Goal: Information Seeking & Learning: Learn about a topic

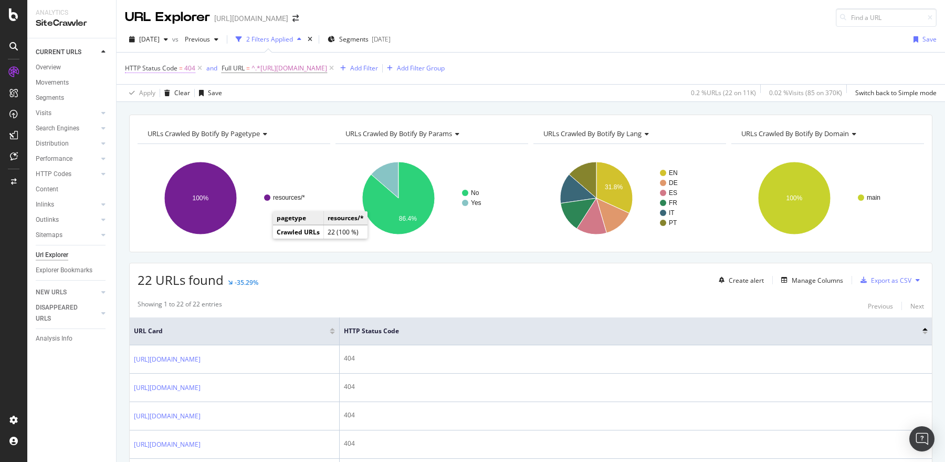
click at [176, 64] on span "HTTP Status Code" at bounding box center [151, 68] width 53 height 9
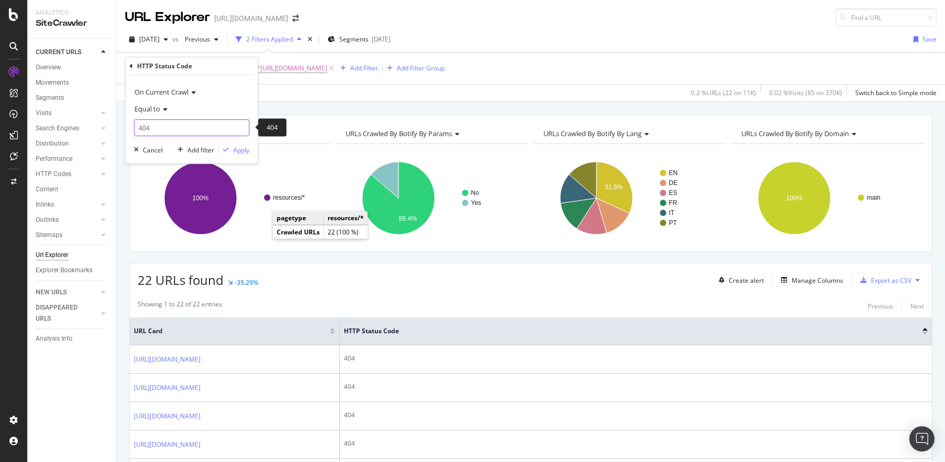
click at [161, 125] on input "404" at bounding box center [192, 127] width 116 height 17
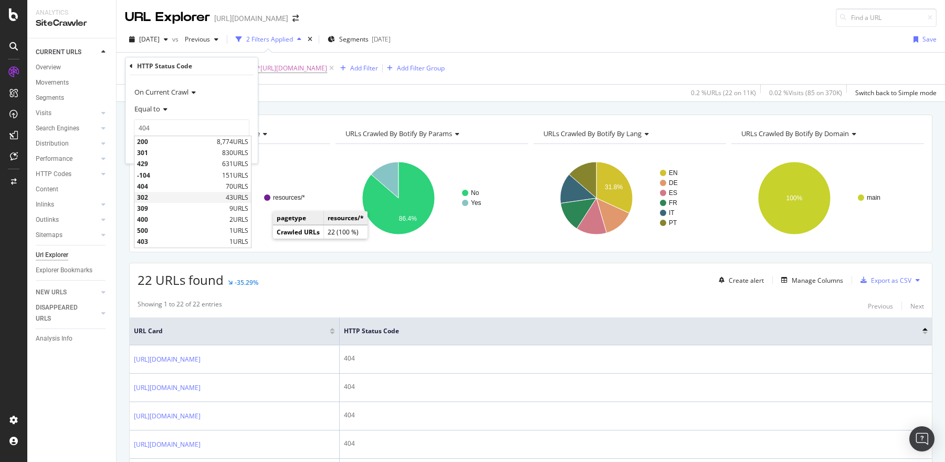
click at [157, 195] on span "302" at bounding box center [180, 197] width 86 height 9
type input "302"
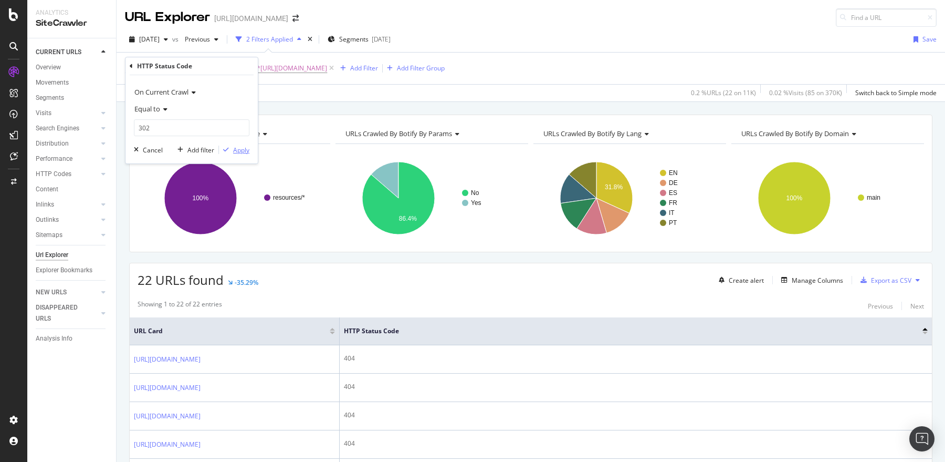
click at [241, 148] on div "Apply" at bounding box center [241, 149] width 16 height 9
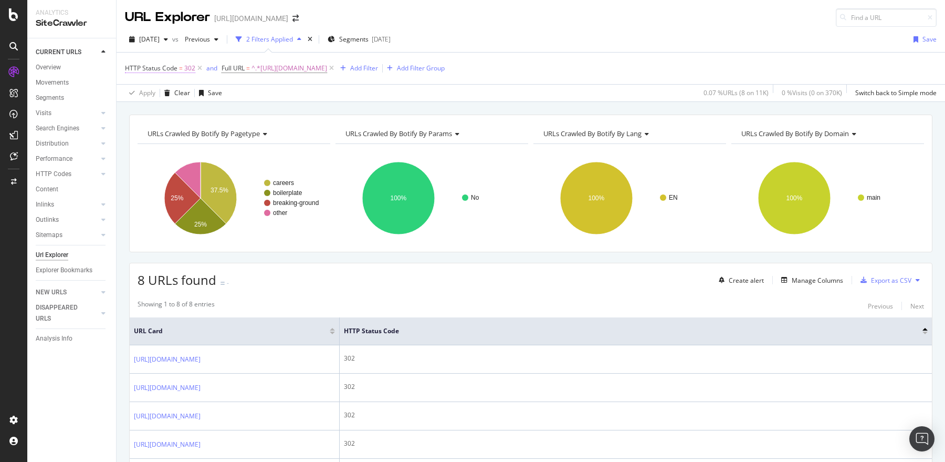
click at [183, 71] on span "HTTP Status Code = 302" at bounding box center [160, 68] width 70 height 9
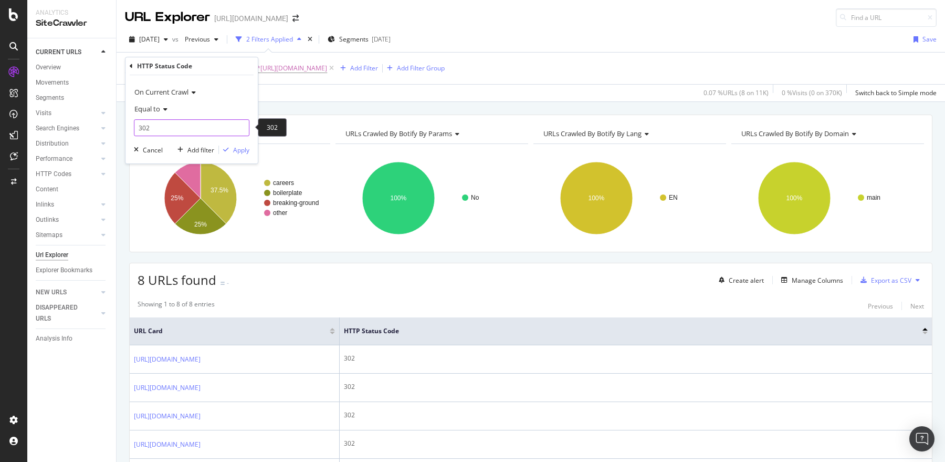
click at [176, 131] on input "302" at bounding box center [192, 127] width 116 height 17
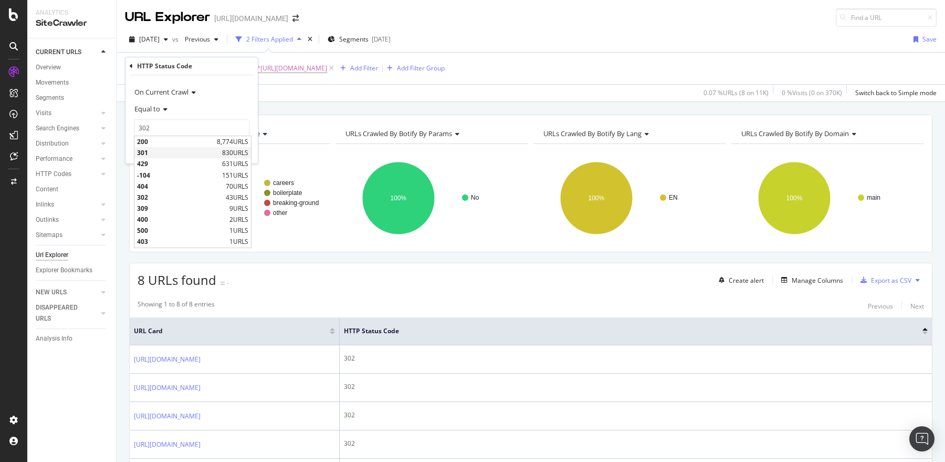
click at [176, 151] on span "301" at bounding box center [178, 152] width 82 height 9
type input "301"
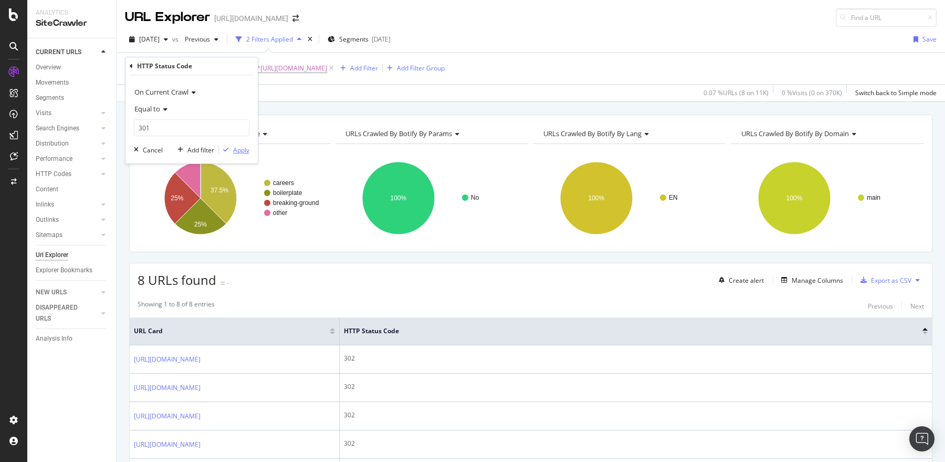
click at [238, 147] on div "Apply" at bounding box center [241, 149] width 16 height 9
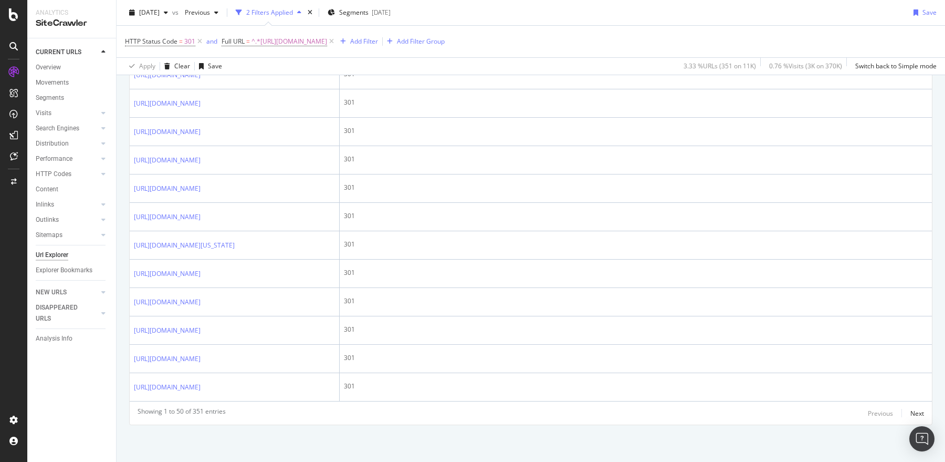
scroll to position [1709, 0]
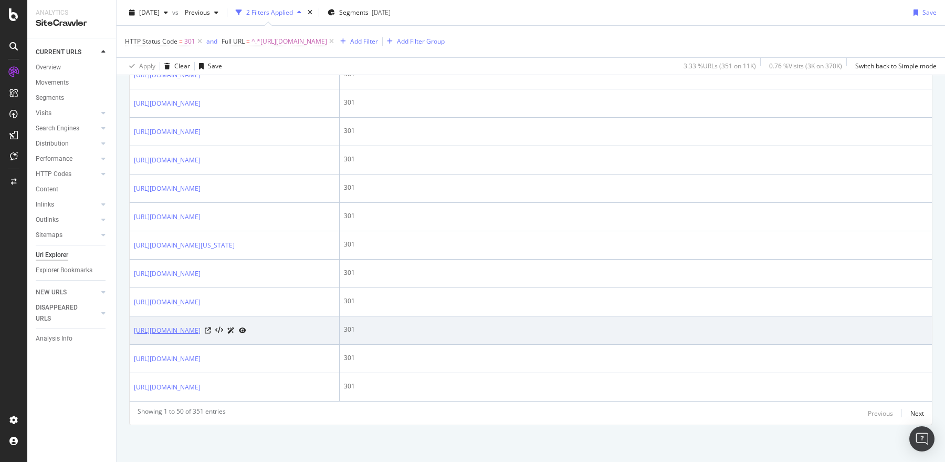
click at [201, 325] on link "https://sproutsocial.com/insights/social-media-roi/" at bounding box center [167, 330] width 67 height 11
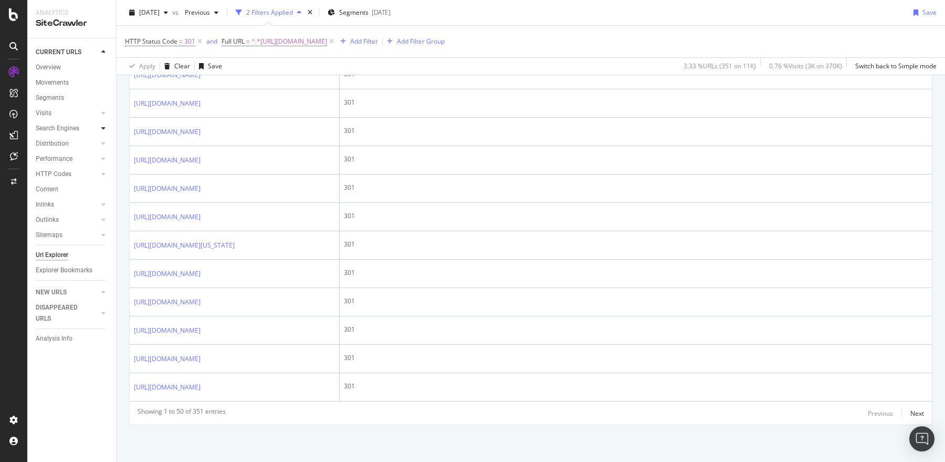
click at [103, 129] on icon at bounding box center [103, 128] width 4 height 6
click at [102, 174] on icon at bounding box center [103, 174] width 4 height 6
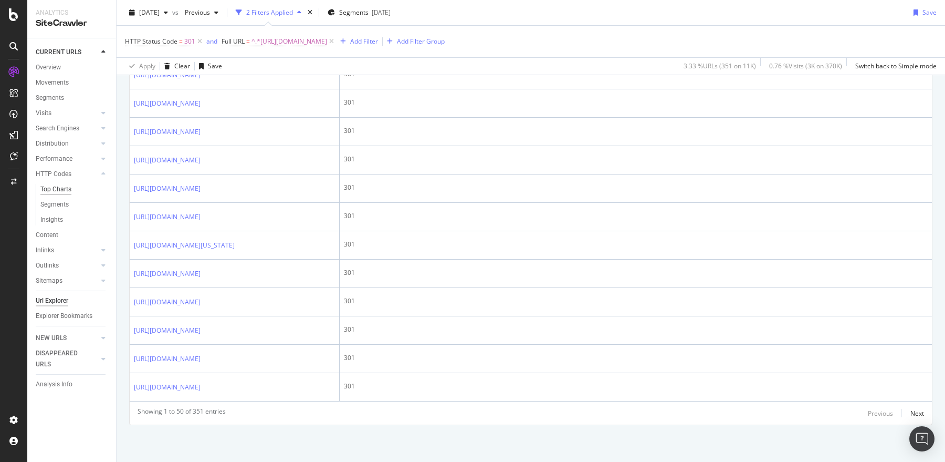
click at [64, 192] on div "Top Charts" at bounding box center [55, 189] width 31 height 11
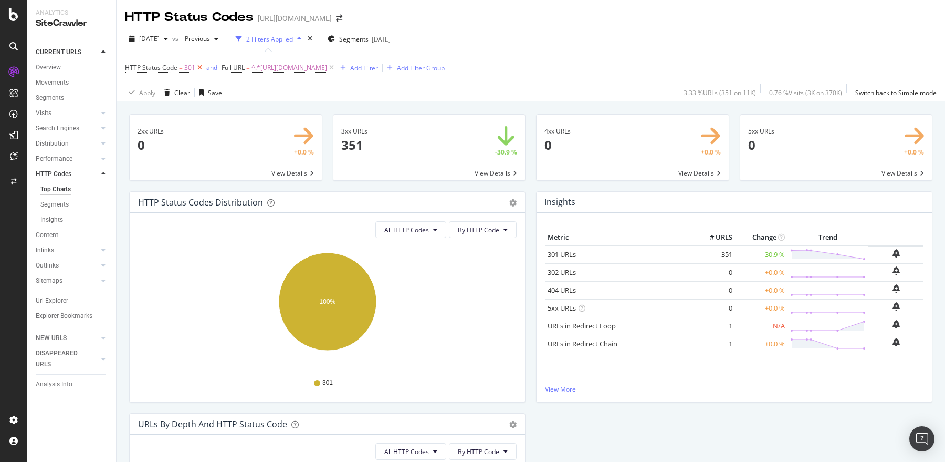
click at [201, 67] on icon at bounding box center [199, 67] width 9 height 11
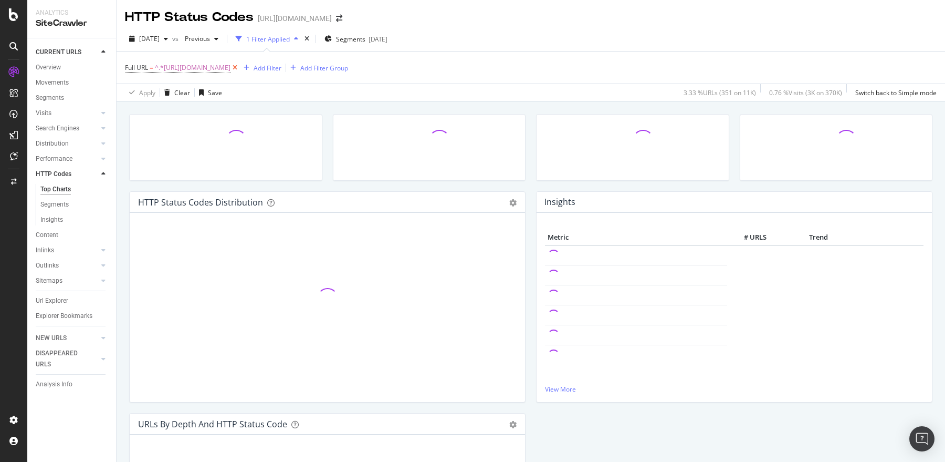
click at [239, 66] on icon at bounding box center [235, 67] width 9 height 11
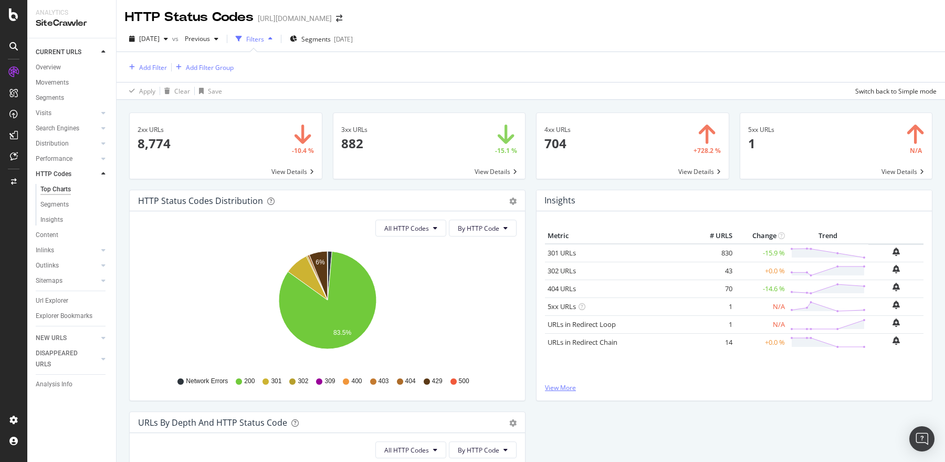
click at [550, 386] on link "View More" at bounding box center [734, 387] width 379 height 9
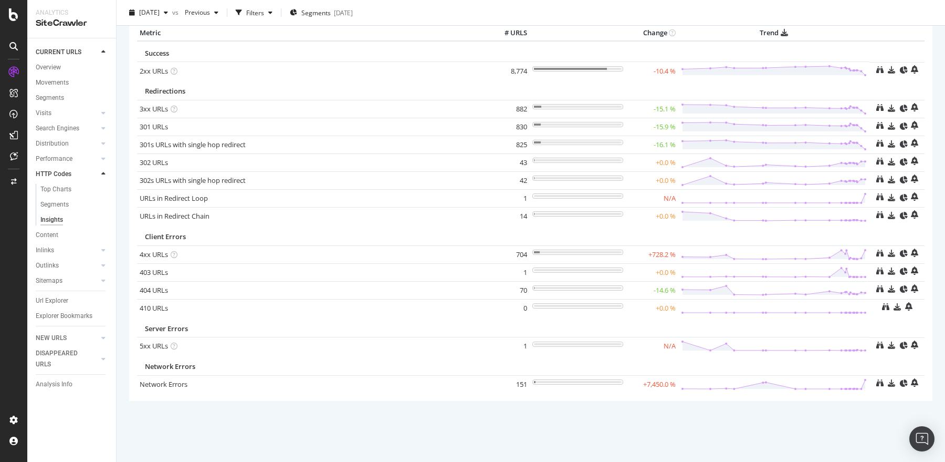
scroll to position [51, 0]
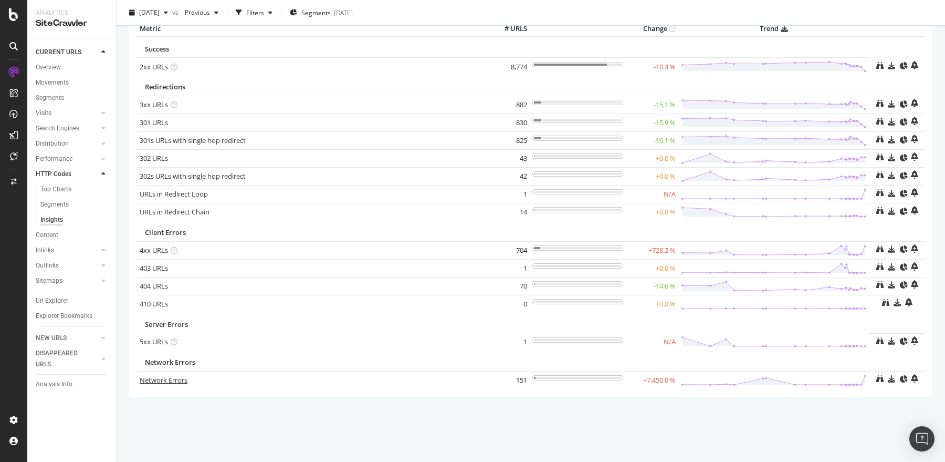
click at [169, 375] on link "Network Errors" at bounding box center [164, 379] width 48 height 9
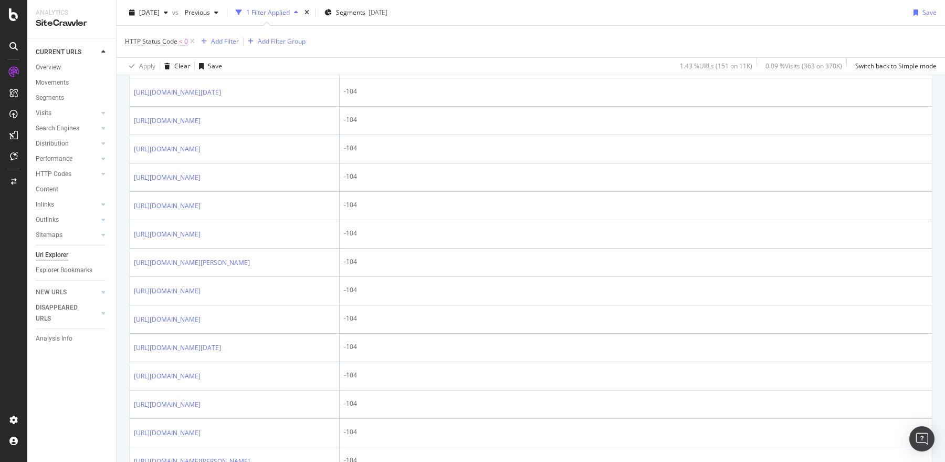
scroll to position [781, 0]
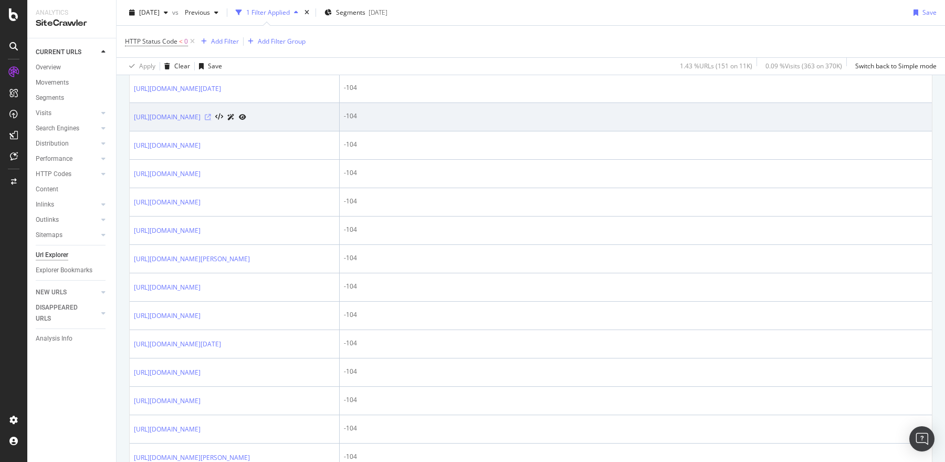
click at [211, 120] on icon at bounding box center [208, 117] width 6 height 6
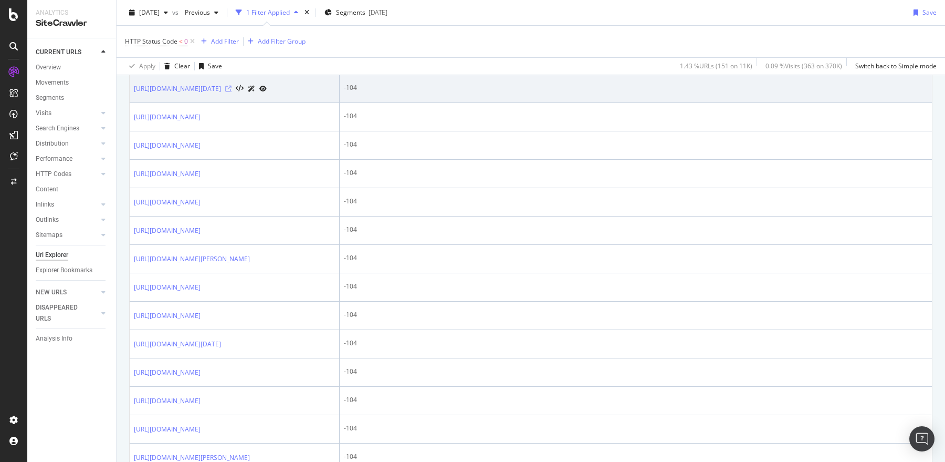
click at [232, 92] on icon at bounding box center [228, 89] width 6 height 6
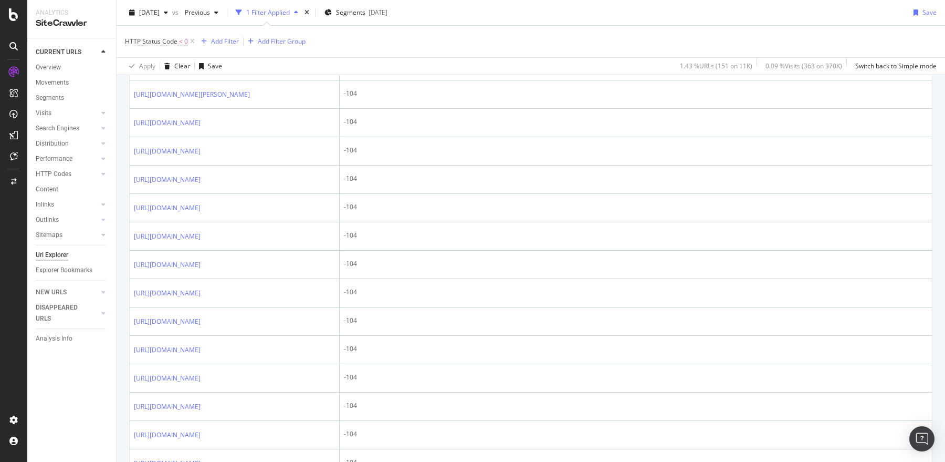
scroll to position [1245, 0]
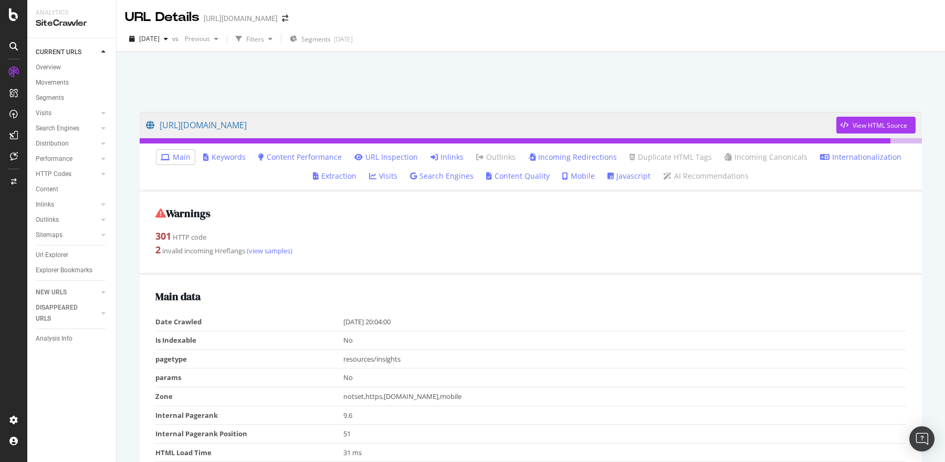
click at [436, 154] on icon at bounding box center [434, 156] width 7 height 7
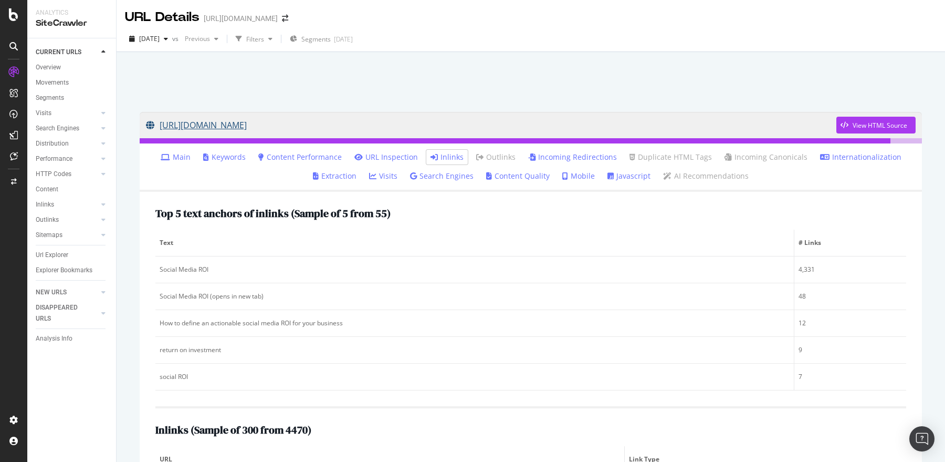
click at [342, 127] on link "https://sproutsocial.com/insights/social-media-roi/" at bounding box center [491, 125] width 691 height 26
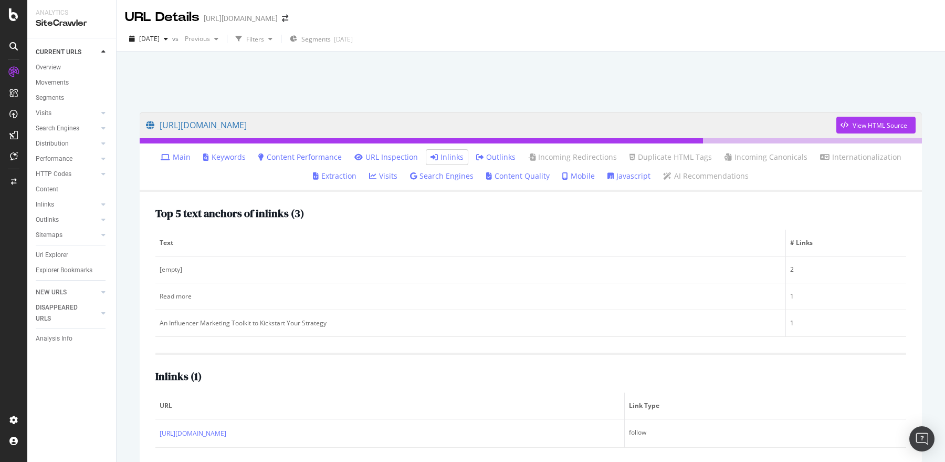
scroll to position [47, 0]
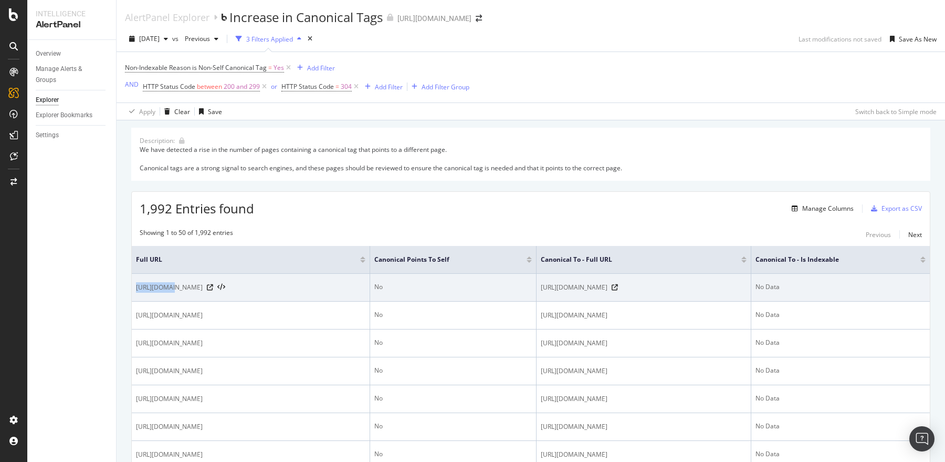
drag, startPoint x: 133, startPoint y: 290, endPoint x: 167, endPoint y: 287, distance: 33.8
click at [168, 287] on td "https://sproutsocial.com/breaking-ground/2025-q1/success/" at bounding box center [251, 288] width 238 height 28
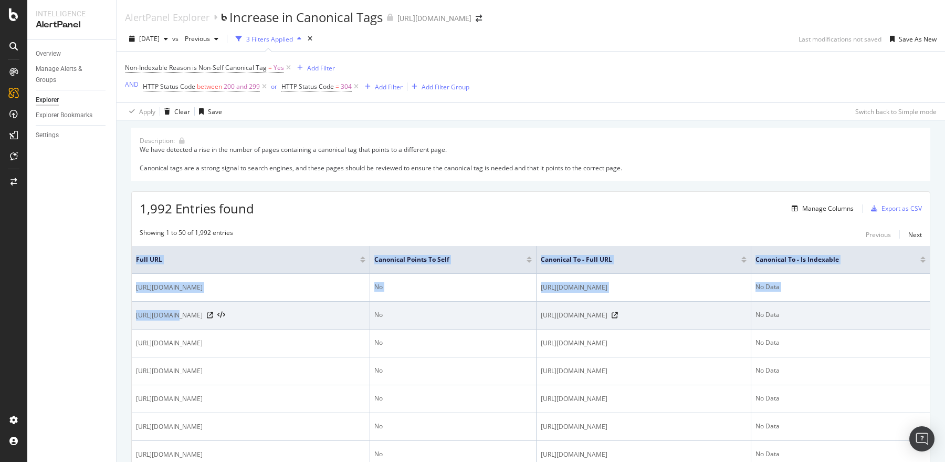
drag, startPoint x: 127, startPoint y: 317, endPoint x: 172, endPoint y: 311, distance: 45.5
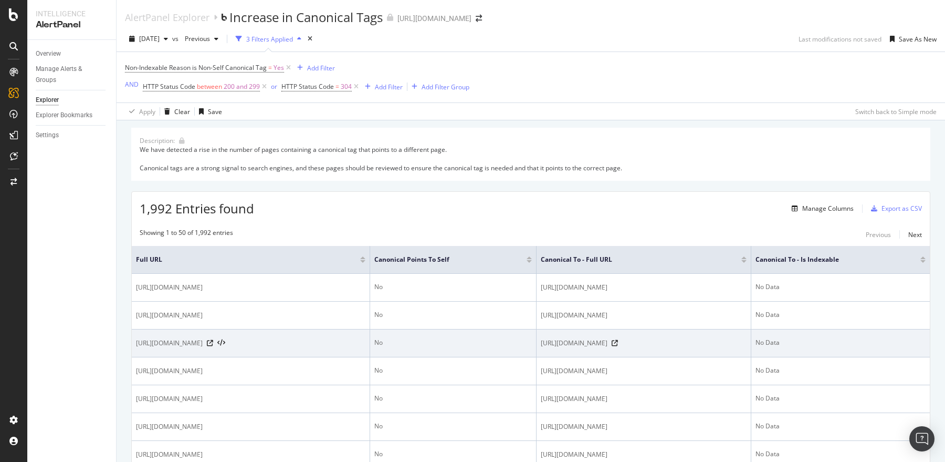
click at [132, 338] on td "https://community.sproutsocial.com/leaderboard?period=thisWeek" at bounding box center [251, 343] width 238 height 28
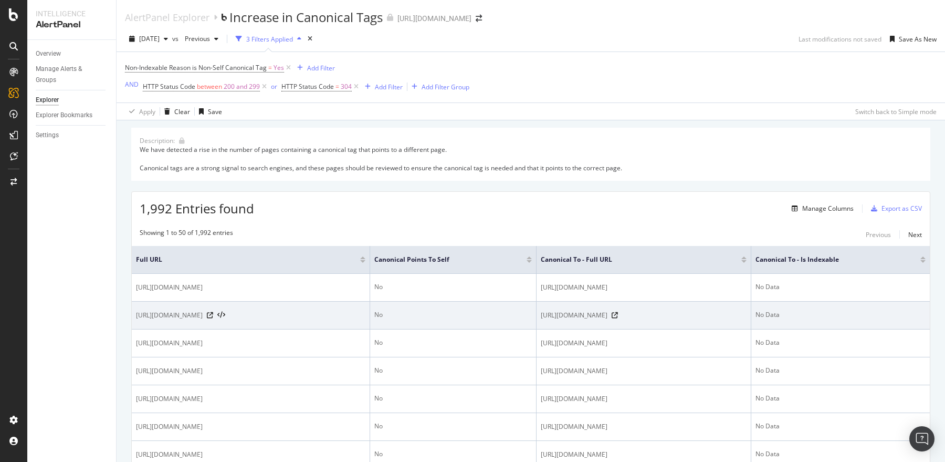
drag, startPoint x: 234, startPoint y: 322, endPoint x: 135, endPoint y: 316, distance: 98.4
click at [135, 316] on td "https://community.sproutsocial.com/leaderboard" at bounding box center [251, 315] width 238 height 28
copy span "https://community.sproutsocial.com/leaderboard"
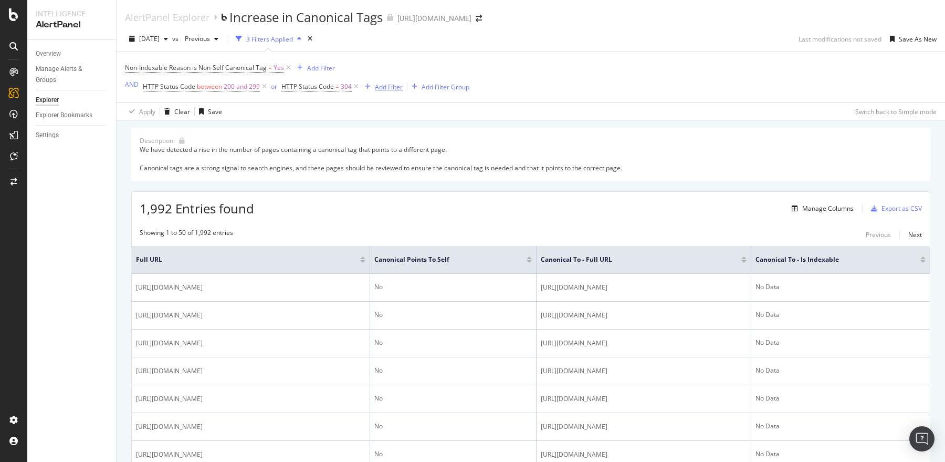
click at [383, 85] on div "Add Filter" at bounding box center [389, 86] width 28 height 9
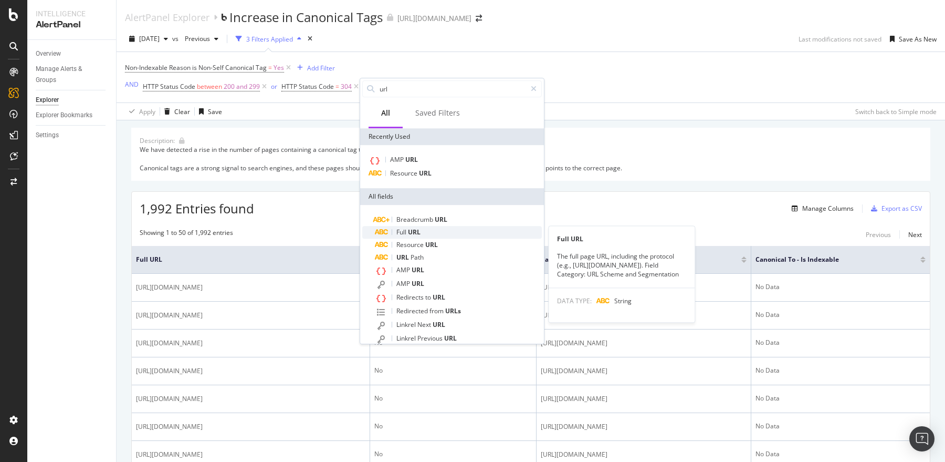
type input "url"
click at [405, 232] on span "Full" at bounding box center [403, 231] width 12 height 9
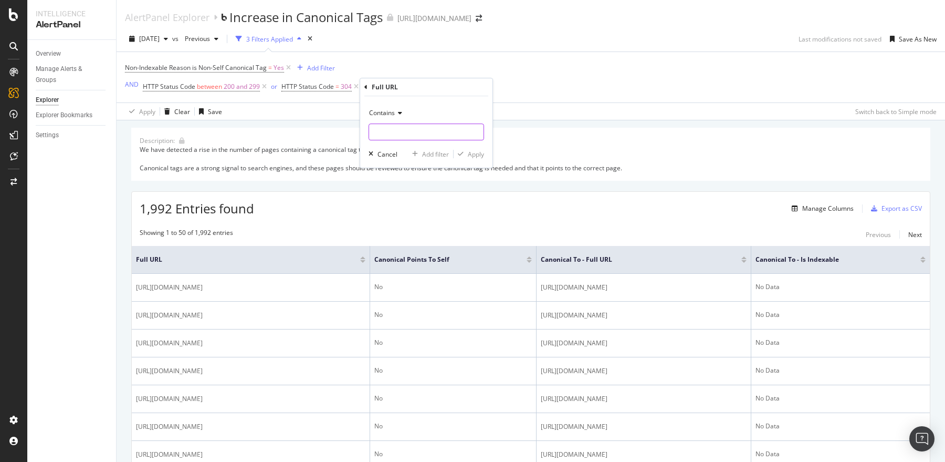
click at [388, 132] on input "text" at bounding box center [426, 131] width 114 height 17
paste input "https://community.sproutsocial.com/leaderboard"
type input "https://community.sproutsocial.com/"
click at [463, 155] on icon "button" at bounding box center [461, 154] width 6 height 6
